Goal: Information Seeking & Learning: Learn about a topic

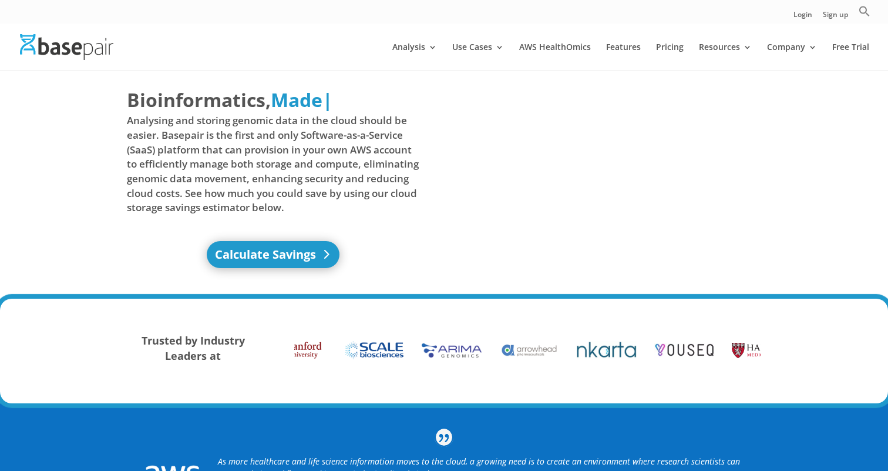
click at [316, 259] on link "Calculate Savings" at bounding box center [273, 254] width 133 height 27
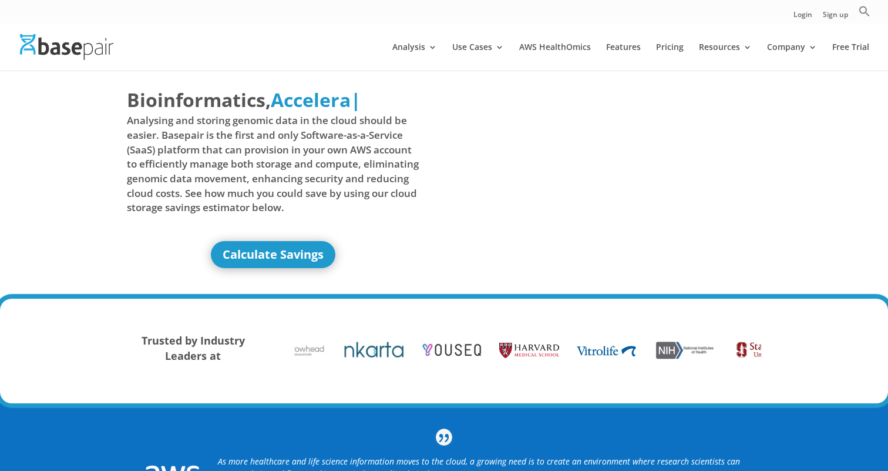
click at [218, 307] on div "Trusted by Industry Leaders at" at bounding box center [444, 351] width 888 height 105
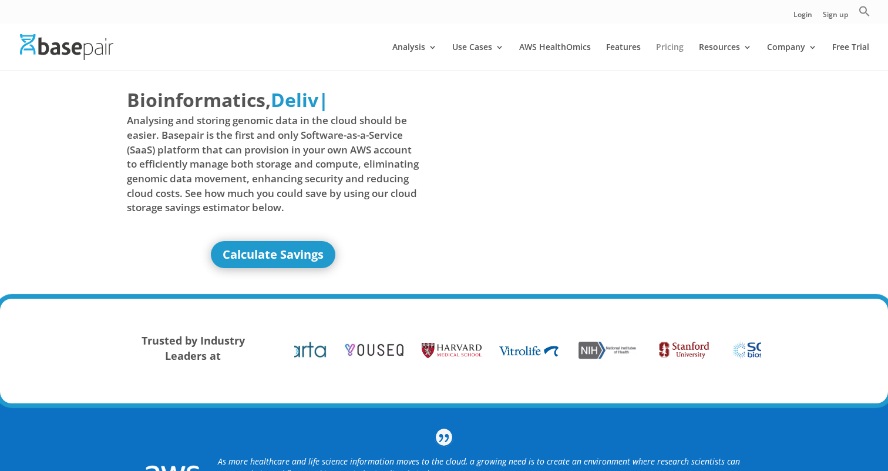
click at [675, 51] on link "Pricing" at bounding box center [670, 57] width 28 height 28
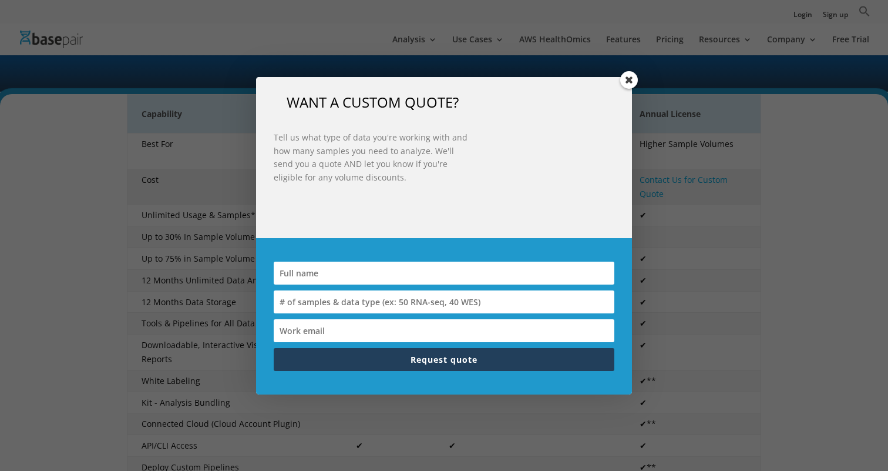
scroll to position [216, 0]
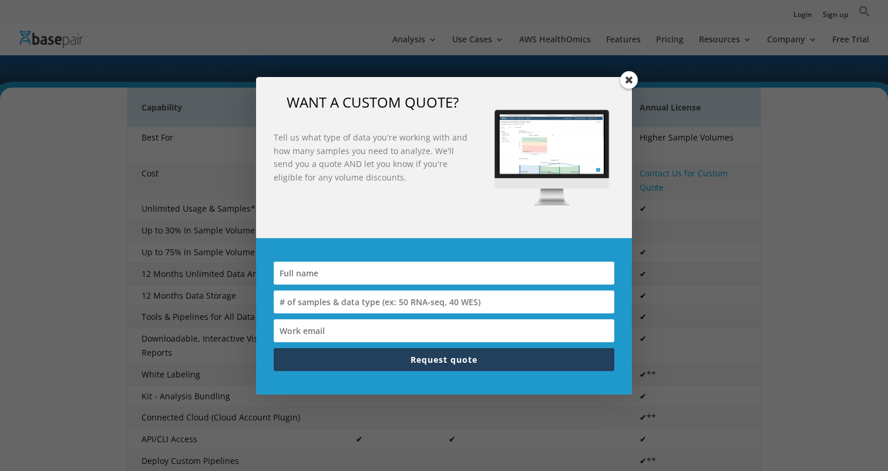
click at [621, 76] on div "WANT A CUSTOM QUOTE? Tell us what type of data you're working with and how many…" at bounding box center [444, 235] width 888 height 471
click at [624, 78] on span at bounding box center [630, 80] width 18 height 18
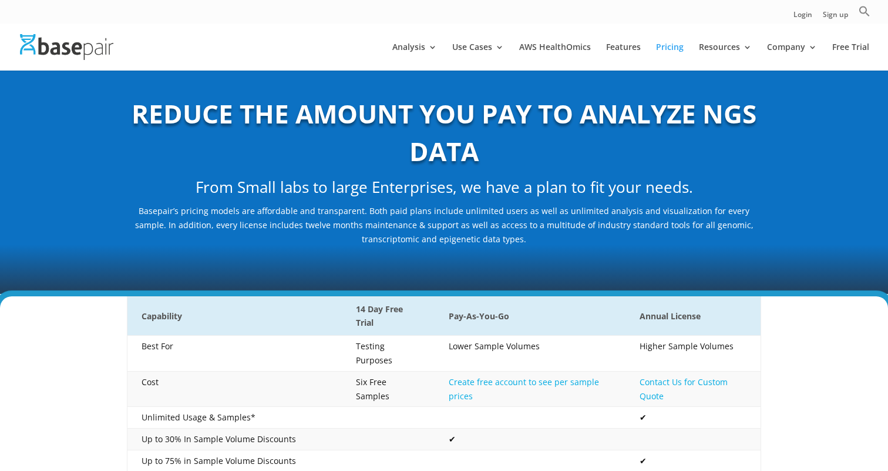
scroll to position [18, 0]
